Goal: Navigation & Orientation: Find specific page/section

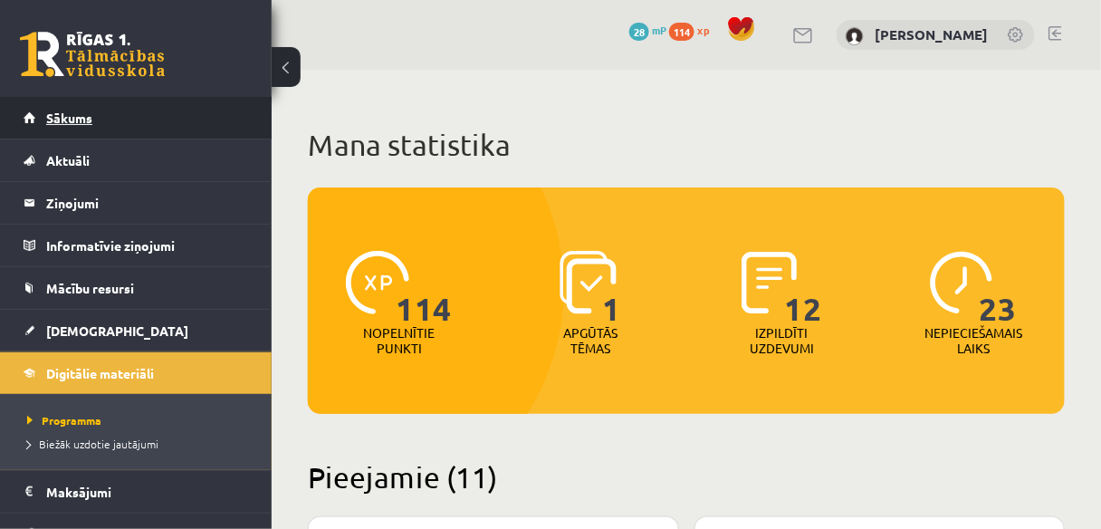
click at [122, 102] on link "Sākums" at bounding box center [136, 118] width 225 height 42
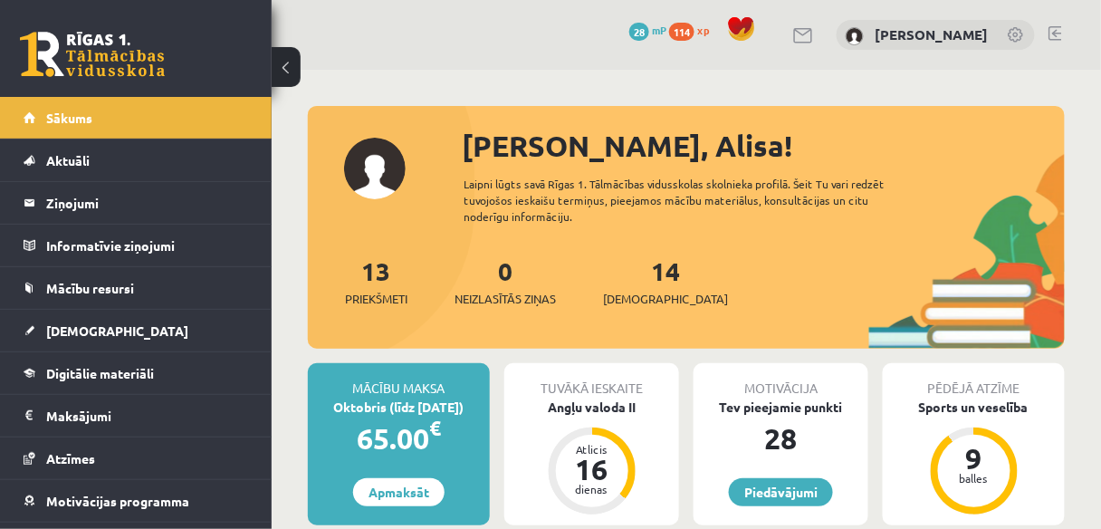
click at [114, 39] on link at bounding box center [92, 54] width 145 height 45
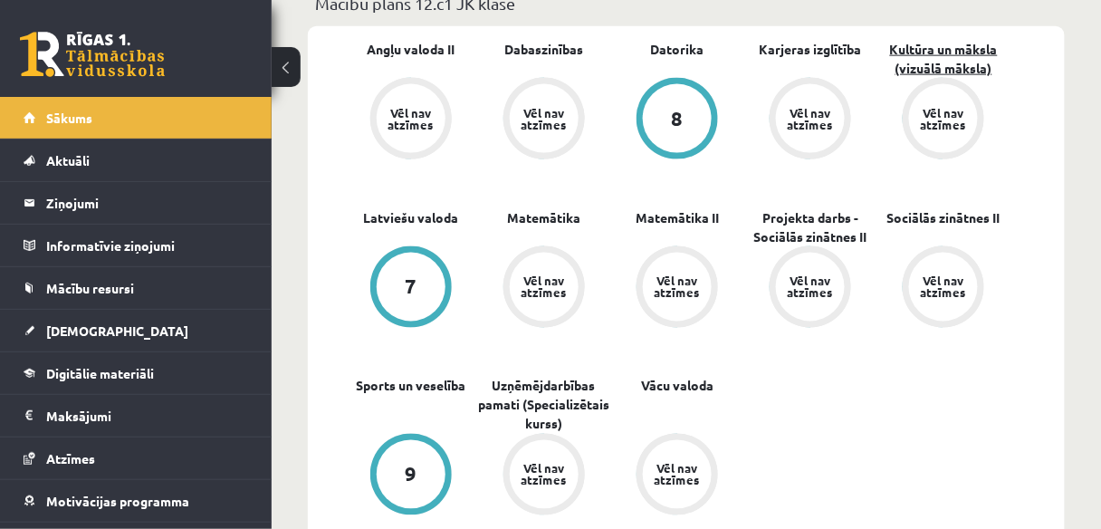
scroll to position [145, 0]
